Goal: Use online tool/utility: Utilize a website feature to perform a specific function

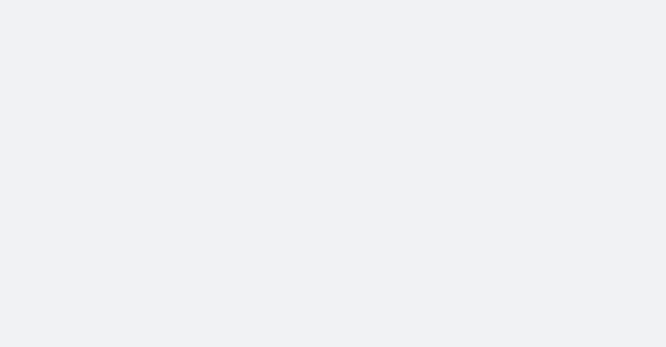
click at [275, 130] on body at bounding box center [333, 173] width 666 height 347
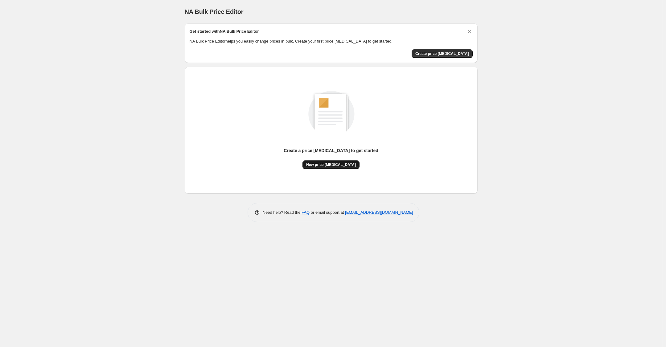
click at [329, 163] on span "New price change job" at bounding box center [331, 164] width 50 height 5
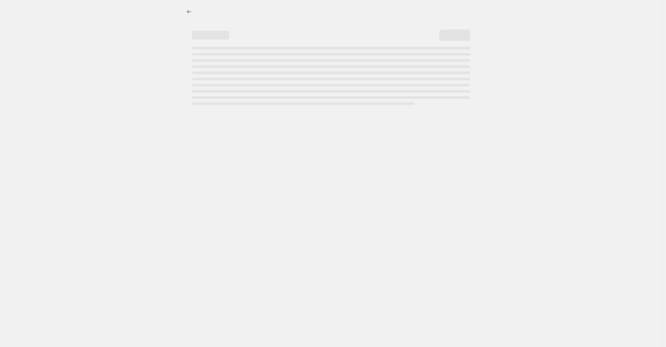
select select "percentage"
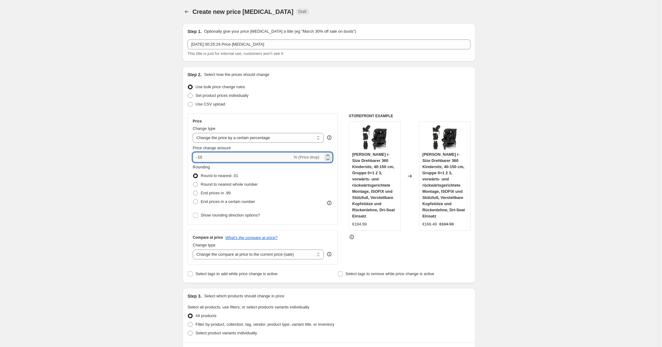
click at [241, 155] on input "-10" at bounding box center [243, 157] width 100 height 10
type input "-1"
type input "-30"
click at [313, 130] on div "Change type" at bounding box center [258, 129] width 131 height 6
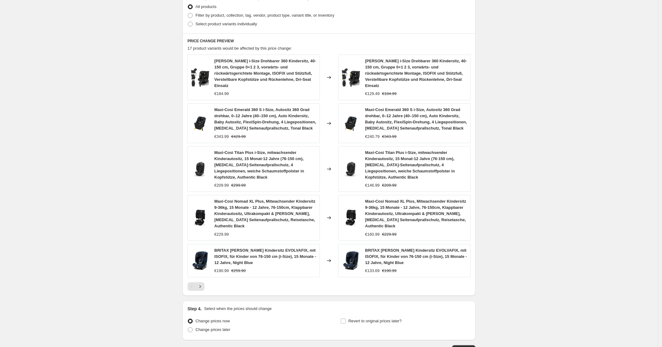
scroll to position [343, 0]
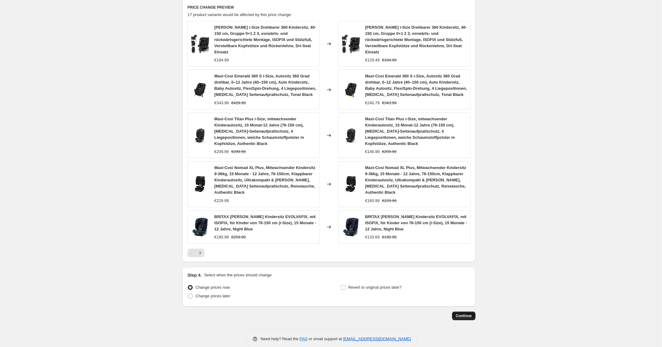
click at [472, 313] on span "Continue" at bounding box center [464, 315] width 16 height 5
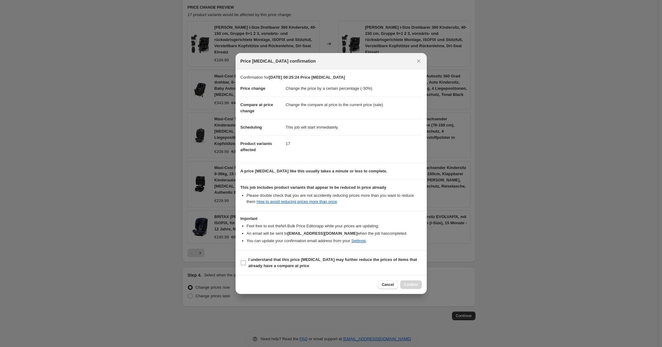
click at [377, 268] on span "I understand that this price change job may further reduce the prices of items …" at bounding box center [335, 263] width 173 height 12
click at [246, 265] on input "I understand that this price change job may further reduce the prices of items …" at bounding box center [243, 262] width 5 height 5
checkbox input "true"
click at [410, 285] on span "Confirm" at bounding box center [411, 284] width 14 height 5
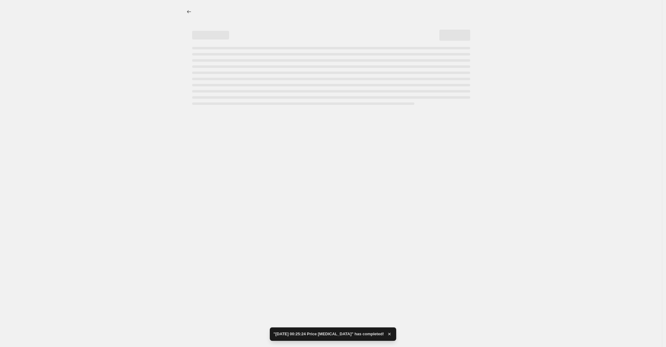
select select "percentage"
